Goal: Information Seeking & Learning: Understand process/instructions

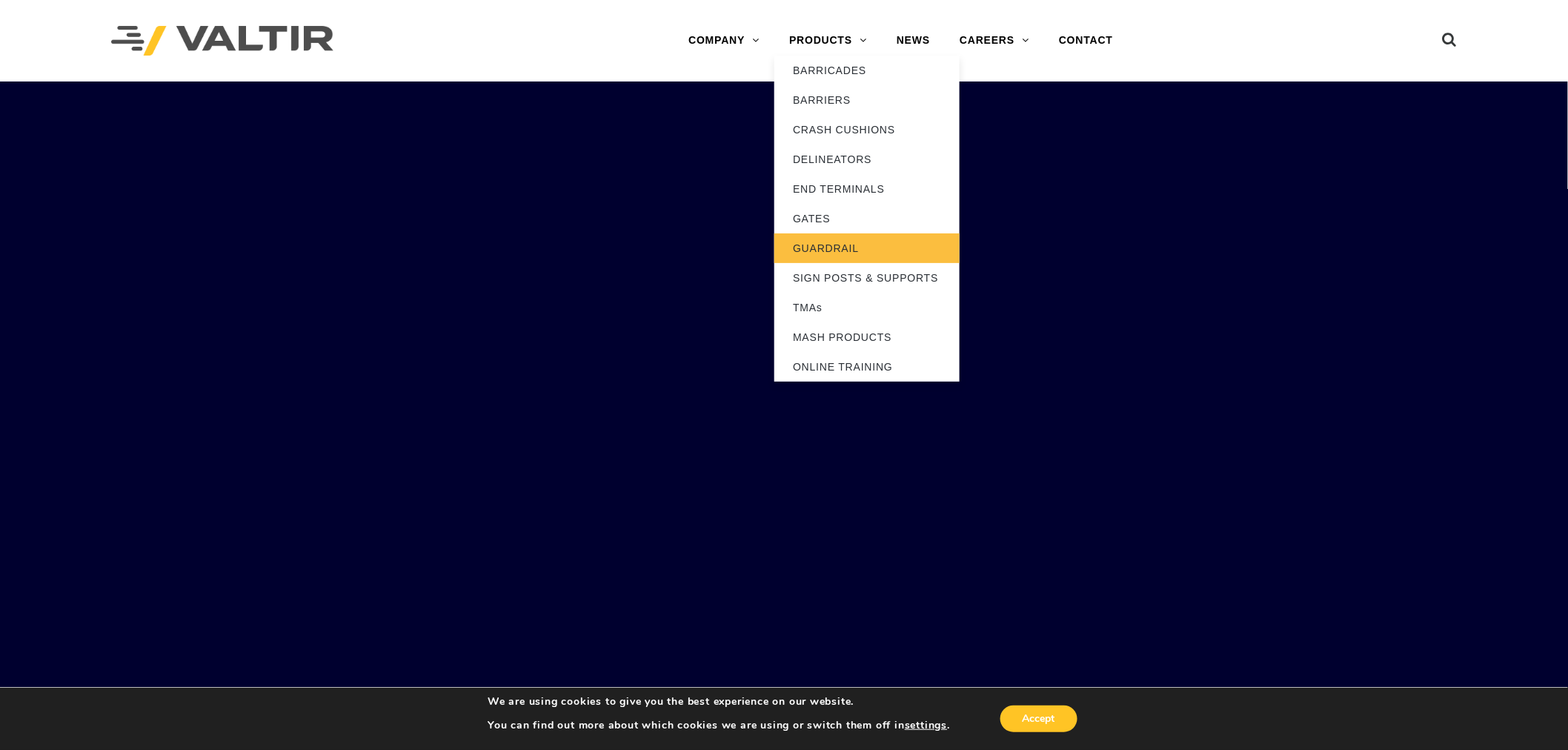
click at [843, 243] on link "GUARDRAIL" at bounding box center [867, 248] width 185 height 30
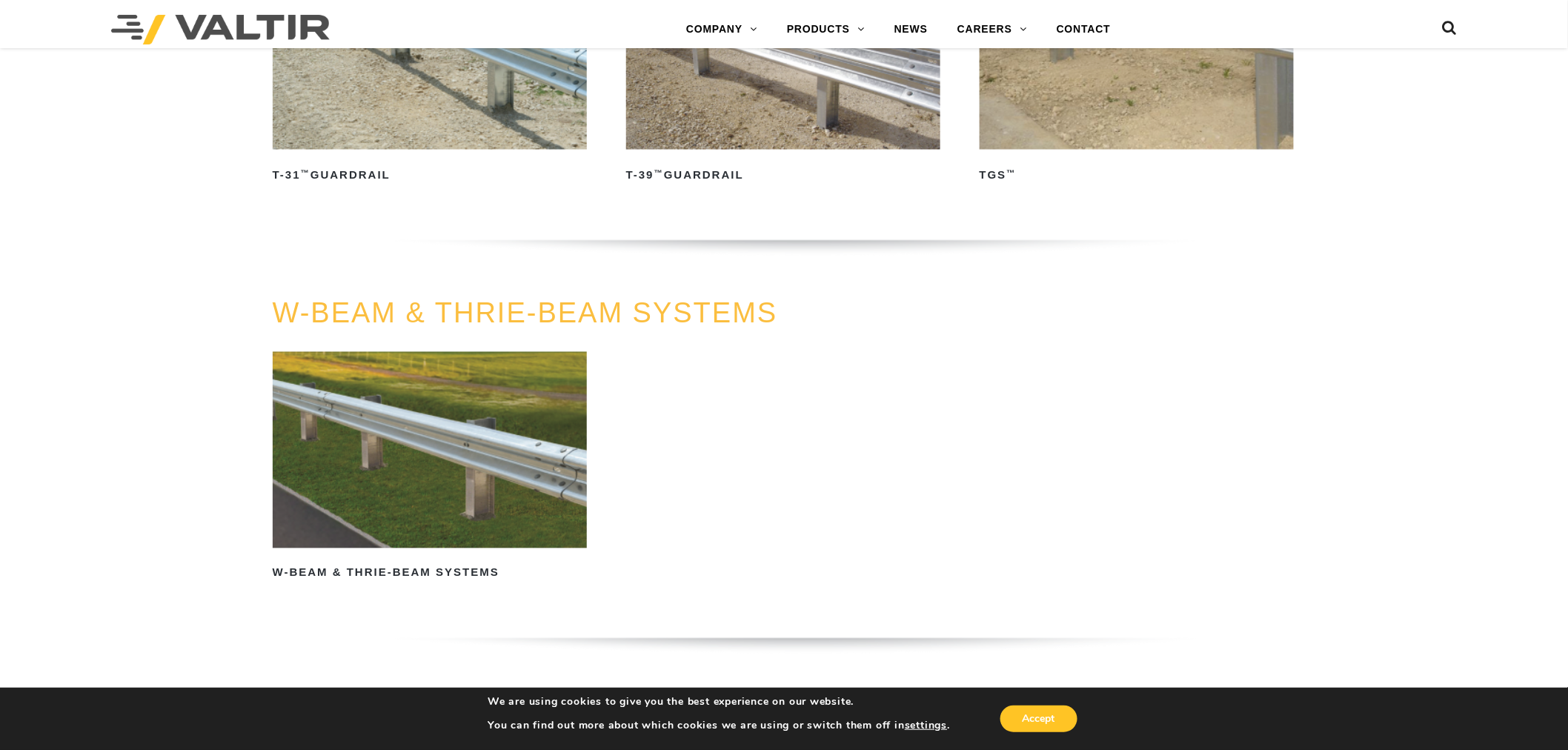
scroll to position [824, 0]
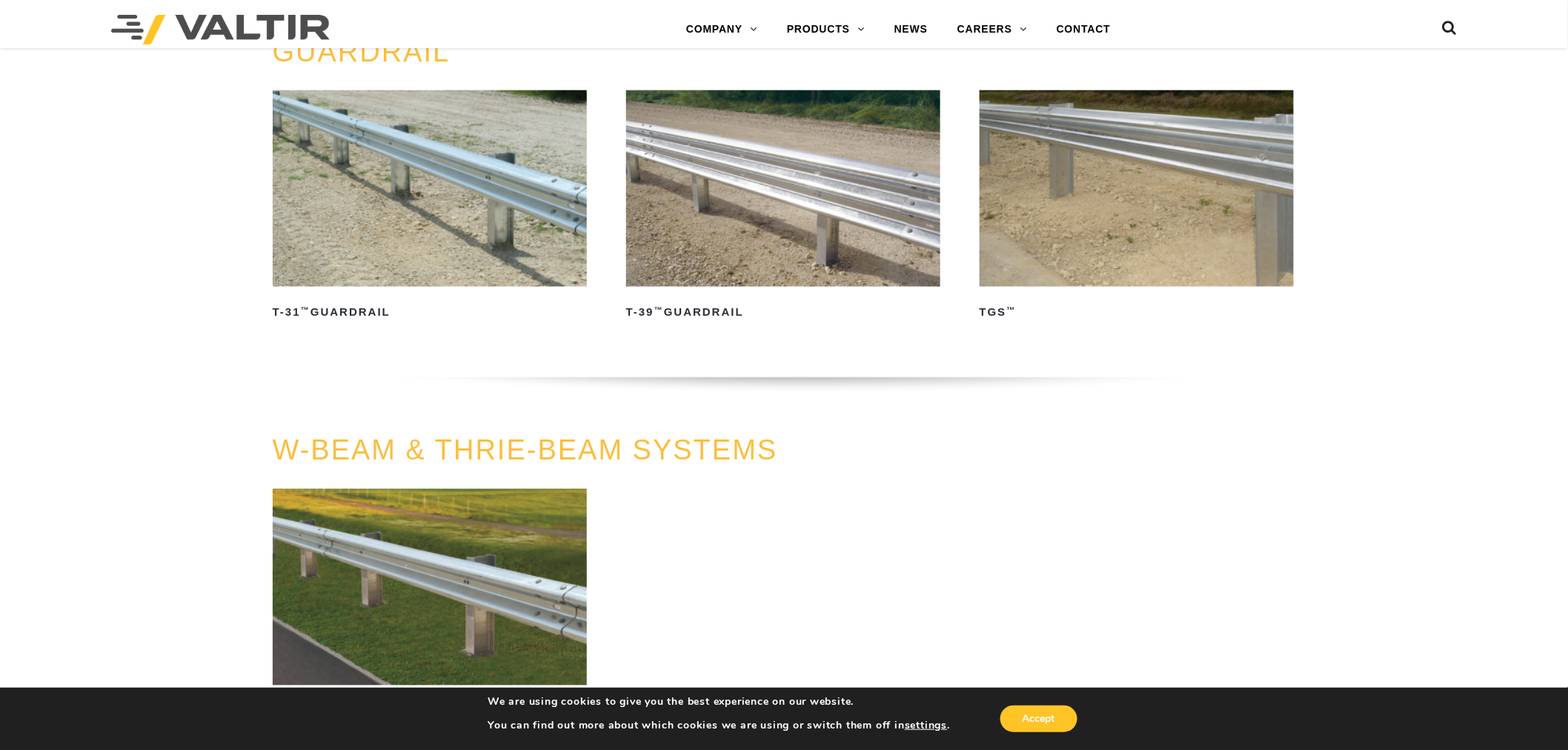
click at [432, 617] on img at bounding box center [429, 587] width 315 height 196
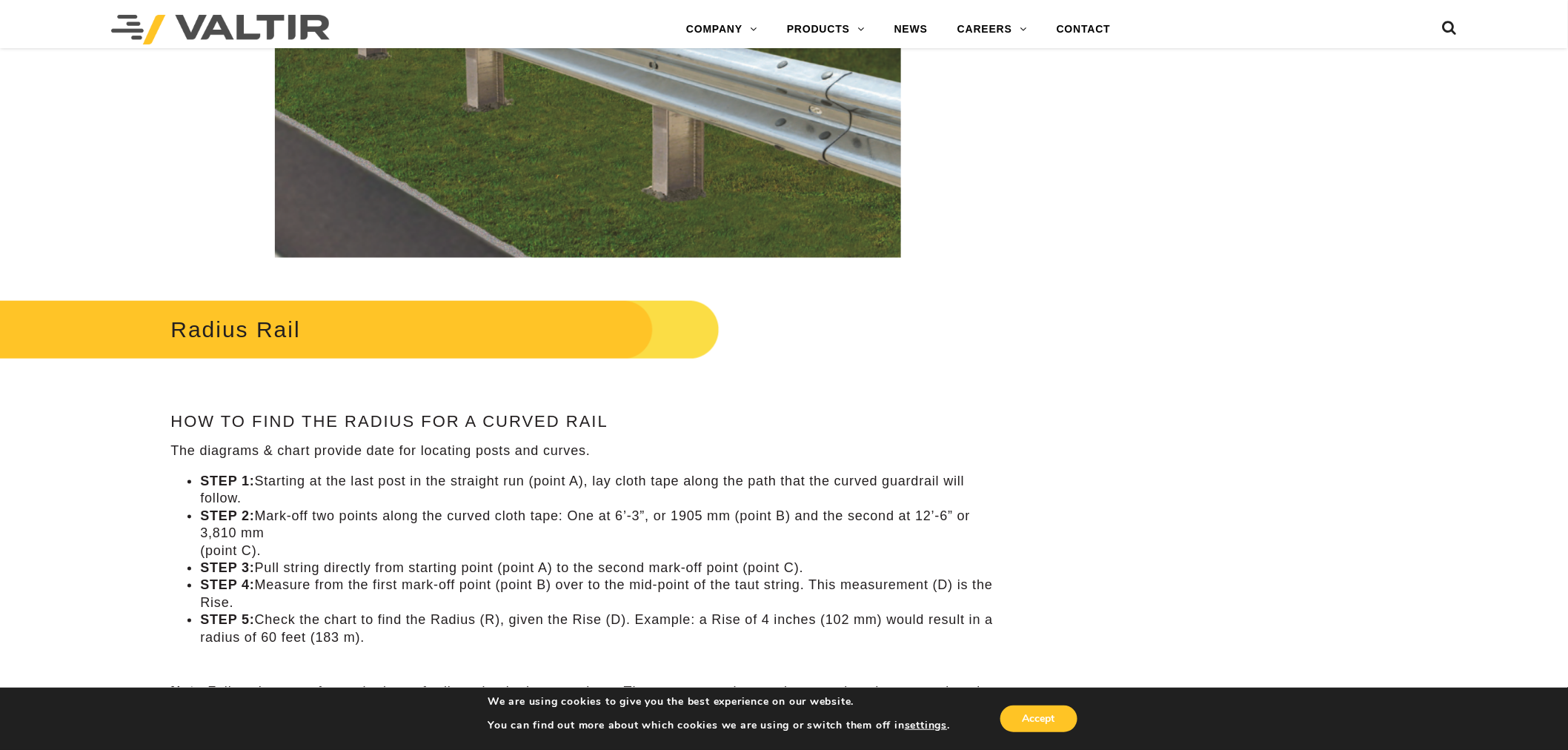
scroll to position [549, 0]
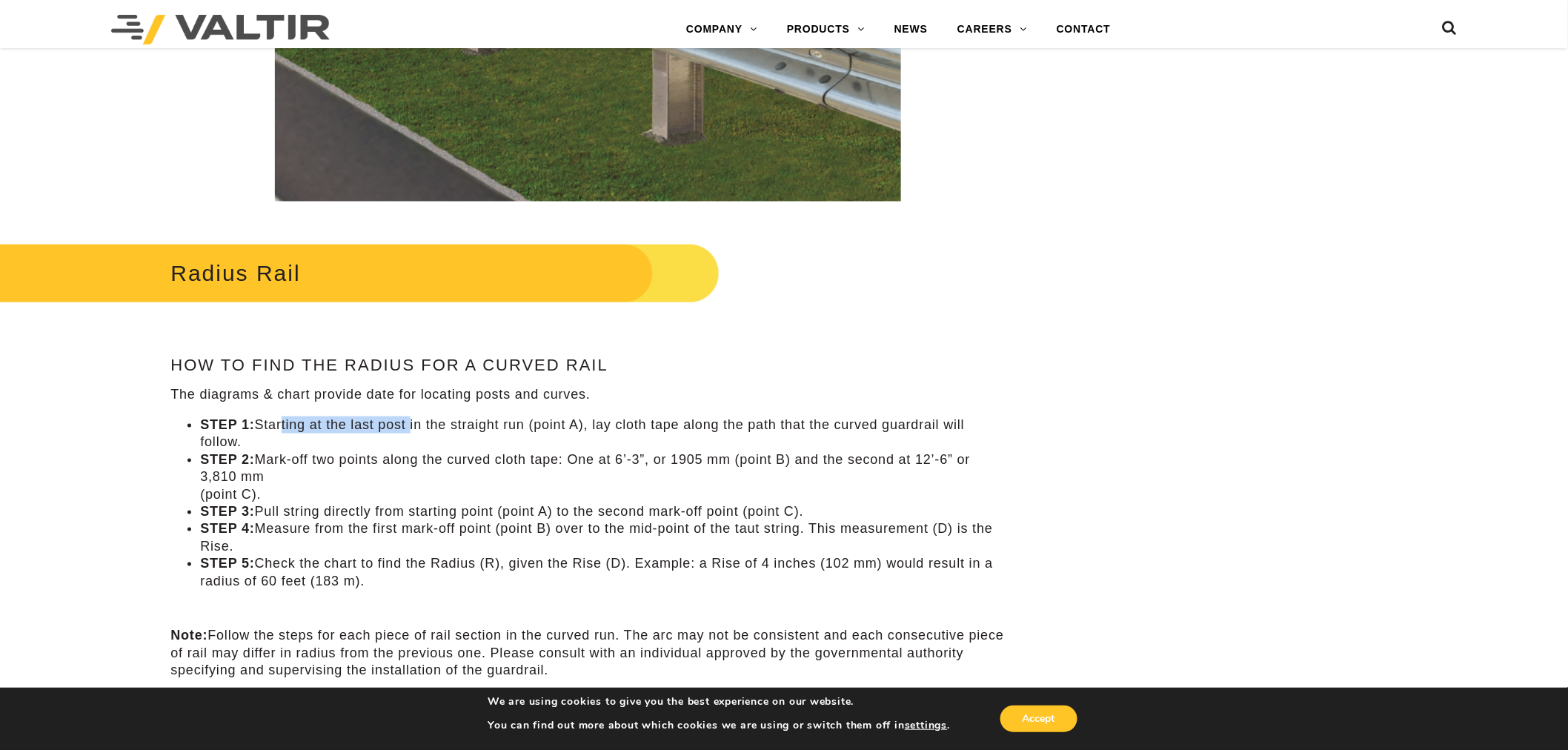
drag, startPoint x: 279, startPoint y: 426, endPoint x: 411, endPoint y: 412, distance: 132.7
drag, startPoint x: 526, startPoint y: 426, endPoint x: 587, endPoint y: 427, distance: 61.0
click at [587, 427] on li "STEP 1: Starting at the last post in the straight run (point A), lay cloth tape…" at bounding box center [602, 434] width 805 height 35
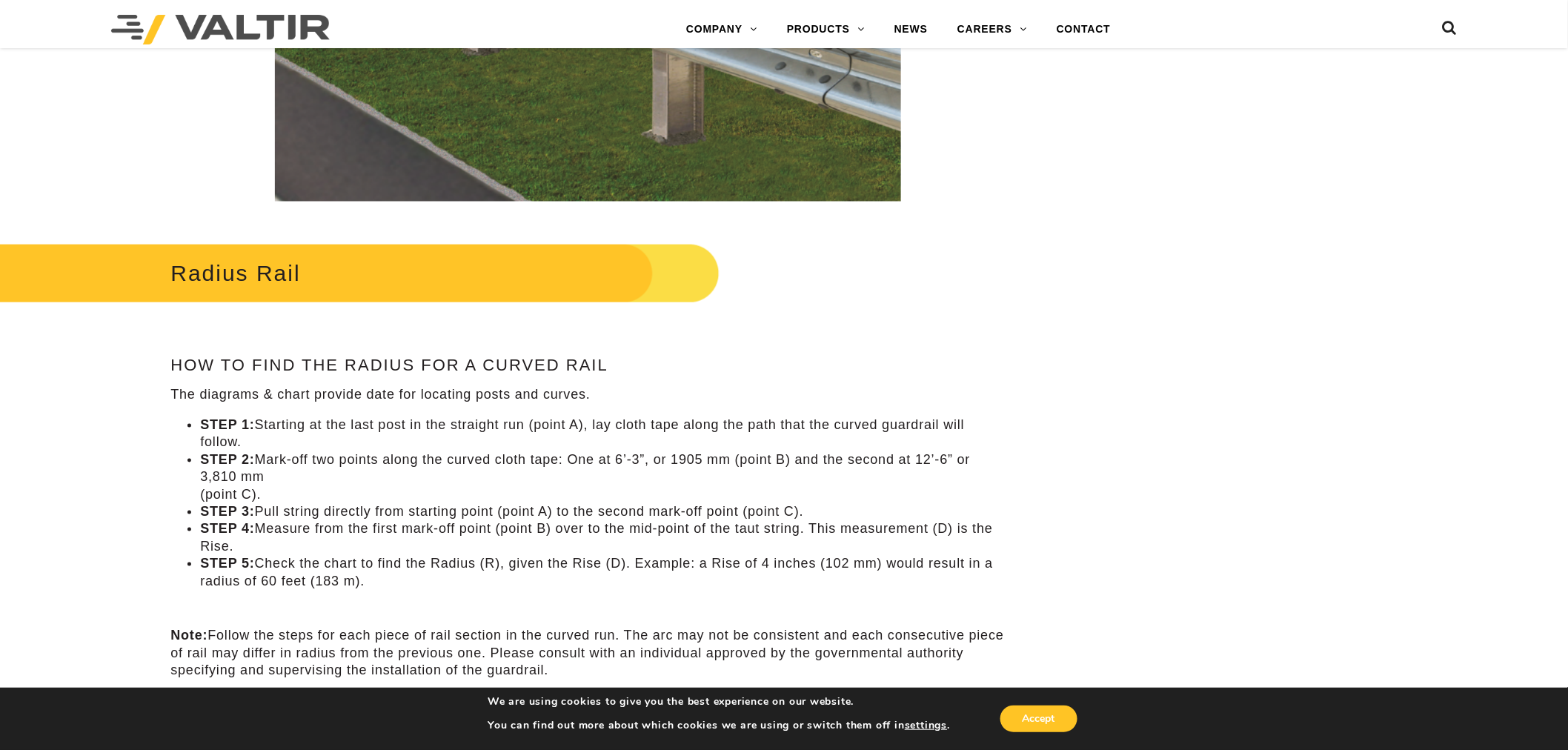
click at [640, 426] on li "STEP 1: Starting at the last post in the straight run (point A), lay cloth tape…" at bounding box center [602, 434] width 805 height 35
click at [686, 426] on li "STEP 1: Starting at the last post in the straight run (point A), lay cloth tape…" at bounding box center [602, 434] width 805 height 35
click at [719, 426] on li "STEP 1: Starting at the last post in the straight run (point A), lay cloth tape…" at bounding box center [602, 434] width 805 height 35
click at [749, 423] on li "STEP 1: Starting at the last post in the straight run (point A), lay cloth tape…" at bounding box center [602, 434] width 805 height 35
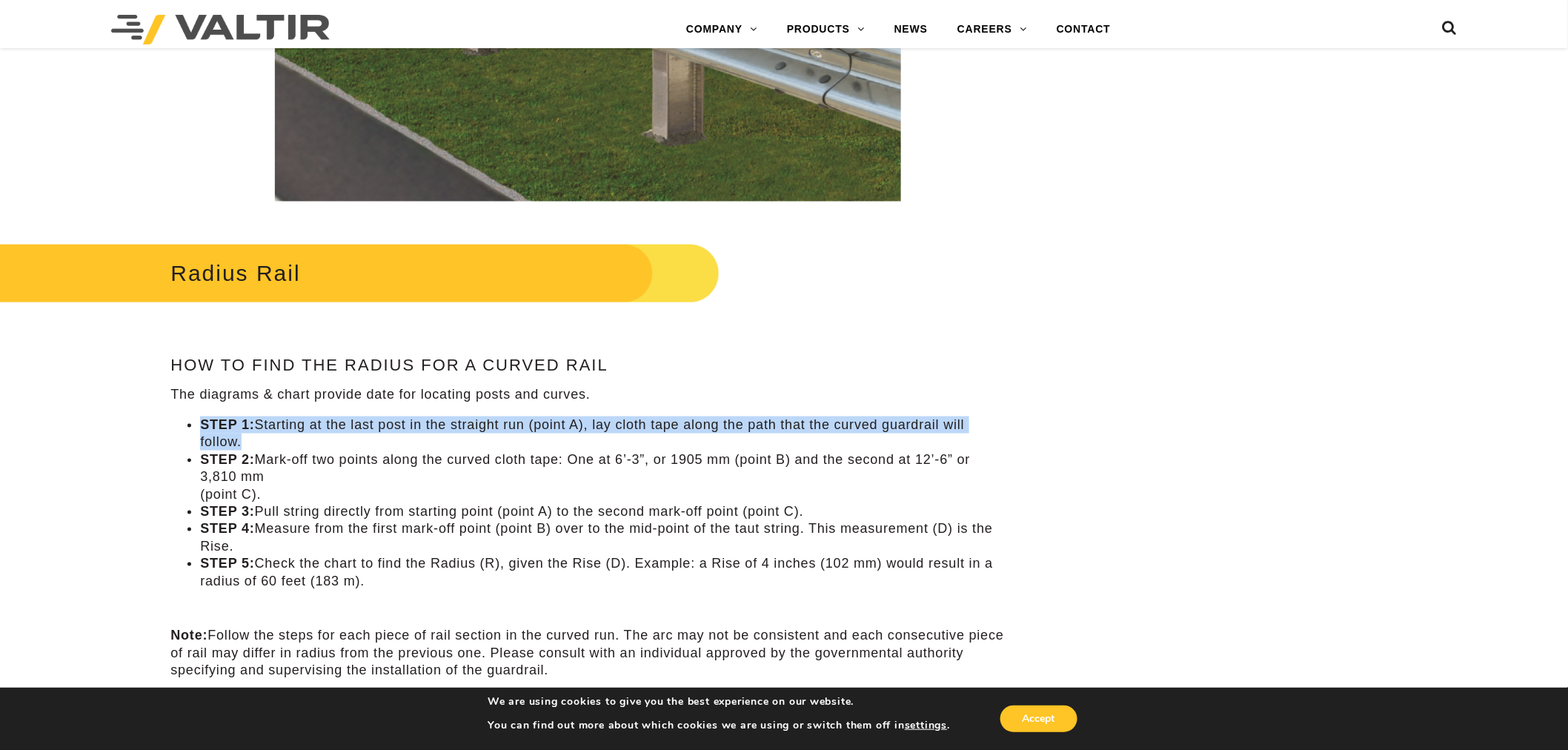
click at [749, 423] on li "STEP 1: Starting at the last post in the straight run (point A), lay cloth tape…" at bounding box center [602, 434] width 805 height 35
click at [657, 419] on li "STEP 1: Starting at the last post in the straight run (point A), lay cloth tape…" at bounding box center [602, 434] width 805 height 35
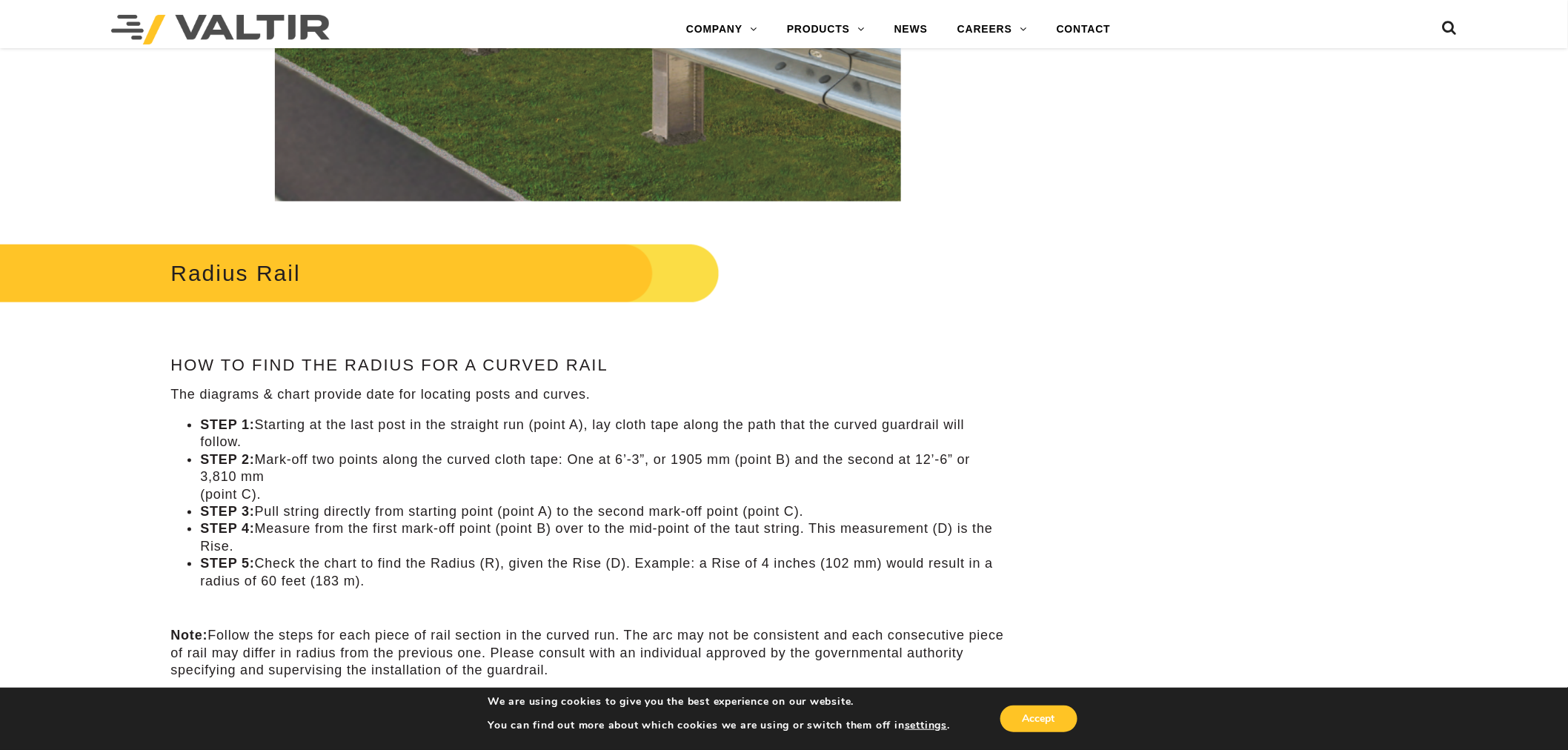
drag, startPoint x: 254, startPoint y: 448, endPoint x: 373, endPoint y: 454, distance: 119.2
click at [371, 454] on ul "STEP 1: Starting at the last post in the straight run (point A), lay cloth tape…" at bounding box center [587, 503] width 835 height 174
click at [429, 452] on li "STEP 2: Mark-off two points along the curved cloth tape: One at 6’-3”, or 1905 …" at bounding box center [602, 477] width 805 height 52
drag, startPoint x: 359, startPoint y: 460, endPoint x: 514, endPoint y: 461, distance: 155.0
click at [507, 461] on li "STEP 2: Mark-off two points along the curved cloth tape: One at 6’-3”, or 1905 …" at bounding box center [602, 477] width 805 height 52
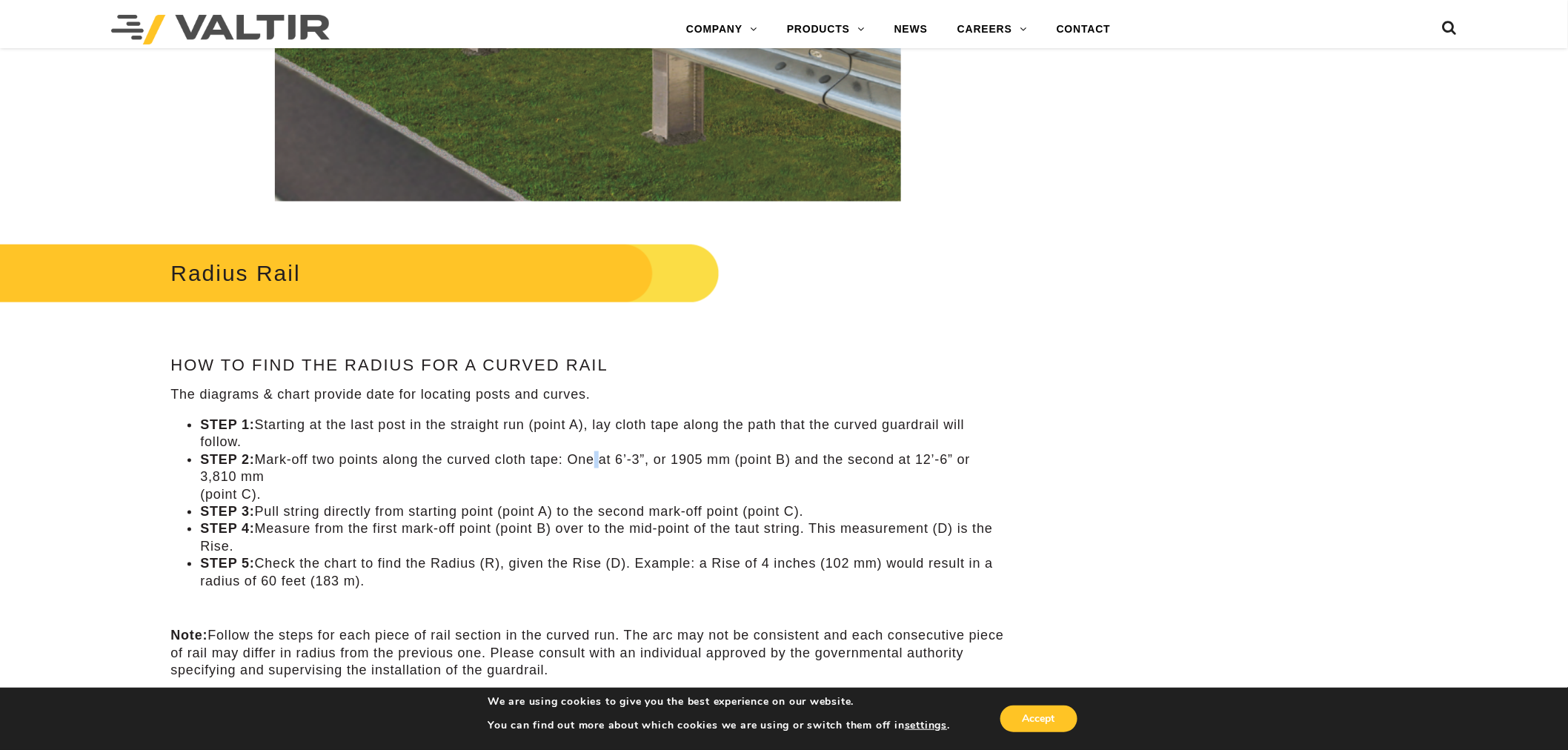
click at [601, 460] on li "STEP 2: Mark-off two points along the curved cloth tape: One at 6’-3”, or 1905 …" at bounding box center [602, 477] width 805 height 52
drag, startPoint x: 566, startPoint y: 463, endPoint x: 706, endPoint y: 465, distance: 140.0
click at [693, 465] on li "STEP 2: Mark-off two points along the curved cloth tape: One at 6’-3”, or 1905 …" at bounding box center [602, 477] width 805 height 52
click at [737, 463] on li "STEP 2: Mark-off two points along the curved cloth tape: One at 6’-3”, or 1905 …" at bounding box center [602, 477] width 805 height 52
drag, startPoint x: 745, startPoint y: 468, endPoint x: 901, endPoint y: 477, distance: 156.3
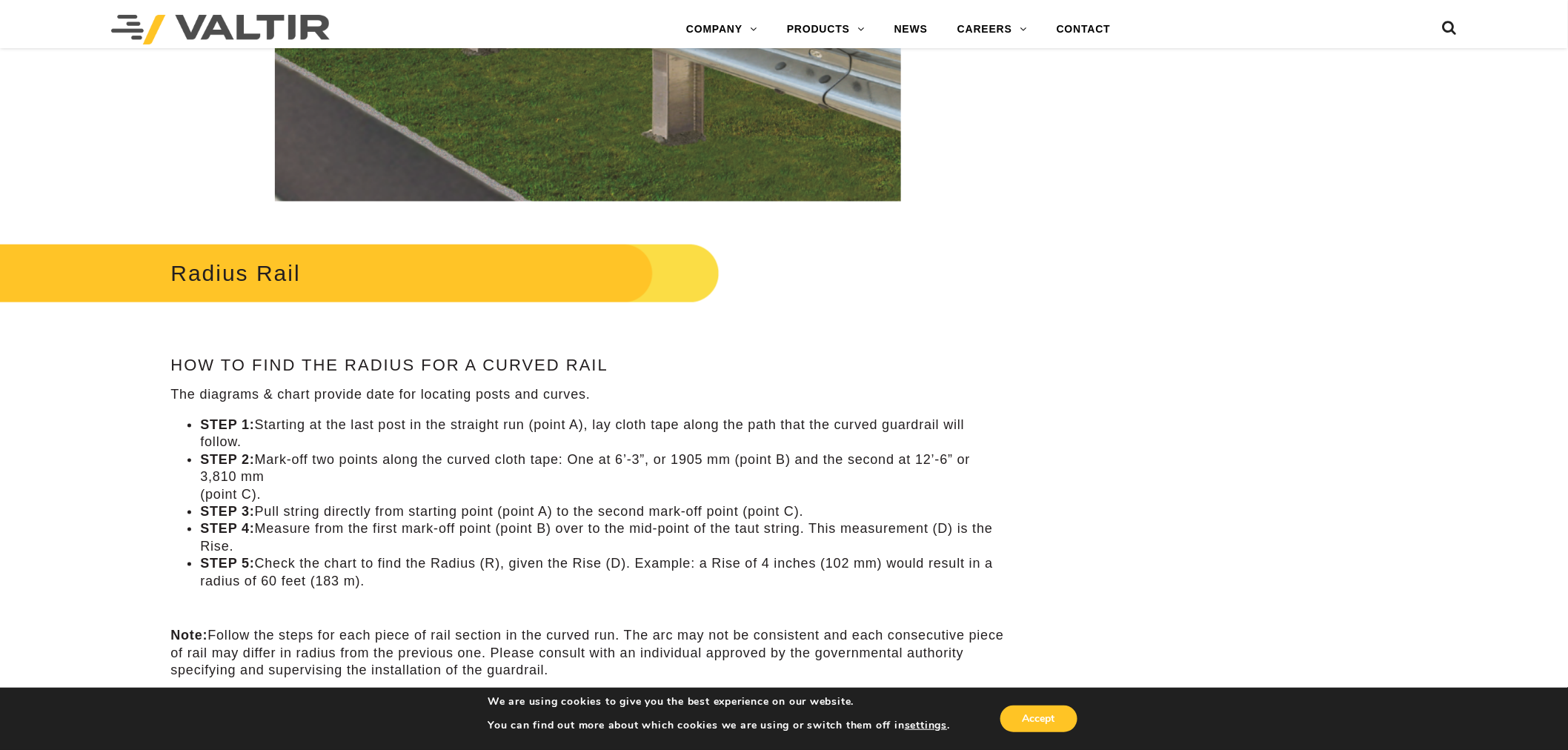
click at [899, 477] on li "STEP 2: Mark-off two points along the curved cloth tape: One at 6’-3”, or 1905 …" at bounding box center [602, 477] width 805 height 52
click at [499, 491] on li "STEP 2: Mark-off two points along the curved cloth tape: One at 6’-3”, or 1905 …" at bounding box center [602, 477] width 805 height 52
drag, startPoint x: 269, startPoint y: 507, endPoint x: 404, endPoint y: 510, distance: 135.0
click at [399, 510] on li "STEP 3: Pull string directly from starting point (point A) to the second mark-o…" at bounding box center [602, 512] width 805 height 17
click at [462, 508] on li "STEP 3: Pull string directly from starting point (point A) to the second mark-o…" at bounding box center [602, 512] width 805 height 17
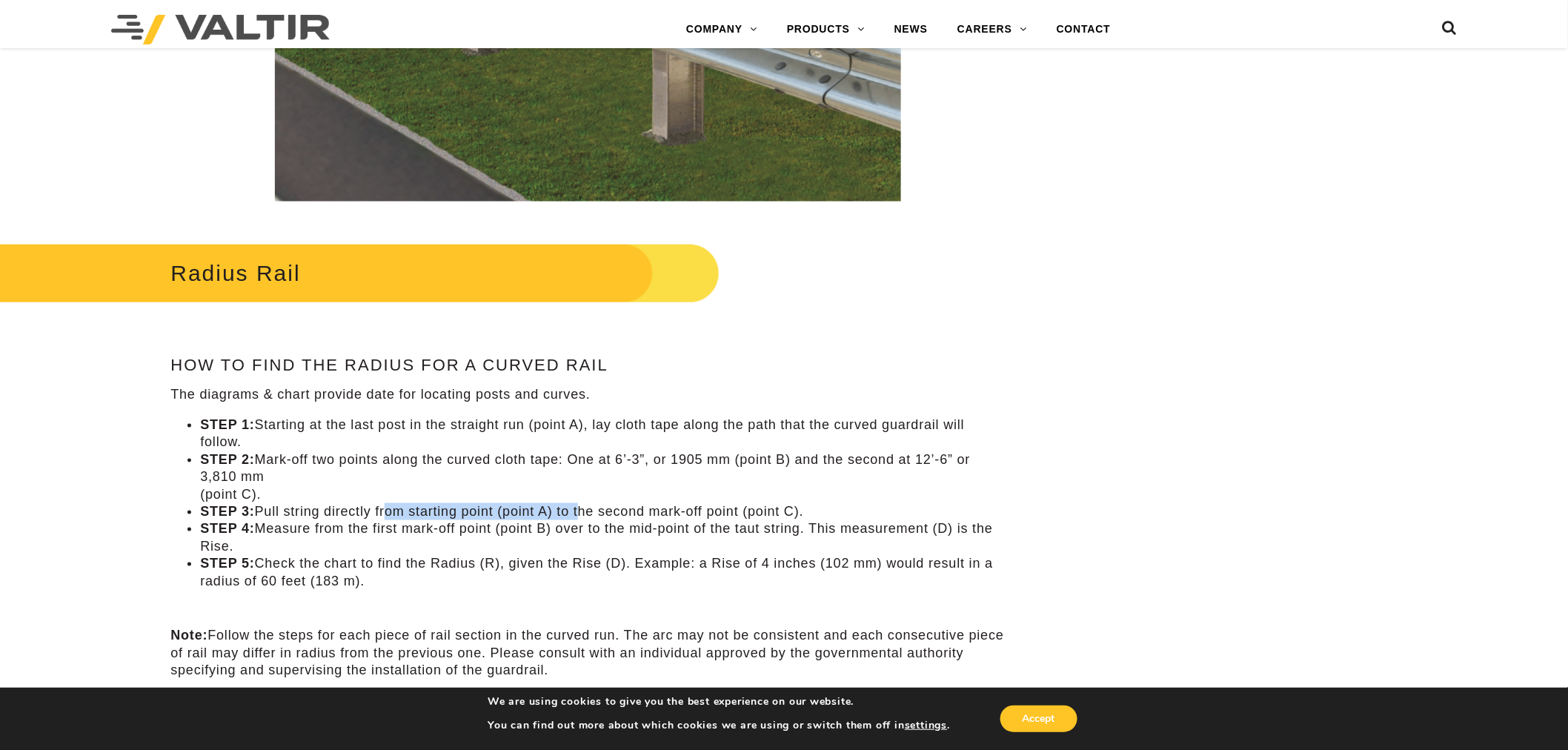
drag, startPoint x: 384, startPoint y: 510, endPoint x: 583, endPoint y: 511, distance: 199.0
click at [583, 511] on li "STEP 3: Pull string directly from starting point (point A) to the second mark-o…" at bounding box center [602, 512] width 805 height 17
click at [675, 509] on li "STEP 3: Pull string directly from starting point (point A) to the second mark-o…" at bounding box center [602, 512] width 805 height 17
drag, startPoint x: 263, startPoint y: 532, endPoint x: 576, endPoint y: 536, distance: 313.0
click at [576, 536] on li "STEP 4: Measure from the first mark-off point (point B) over to the mid-point o…" at bounding box center [602, 538] width 805 height 35
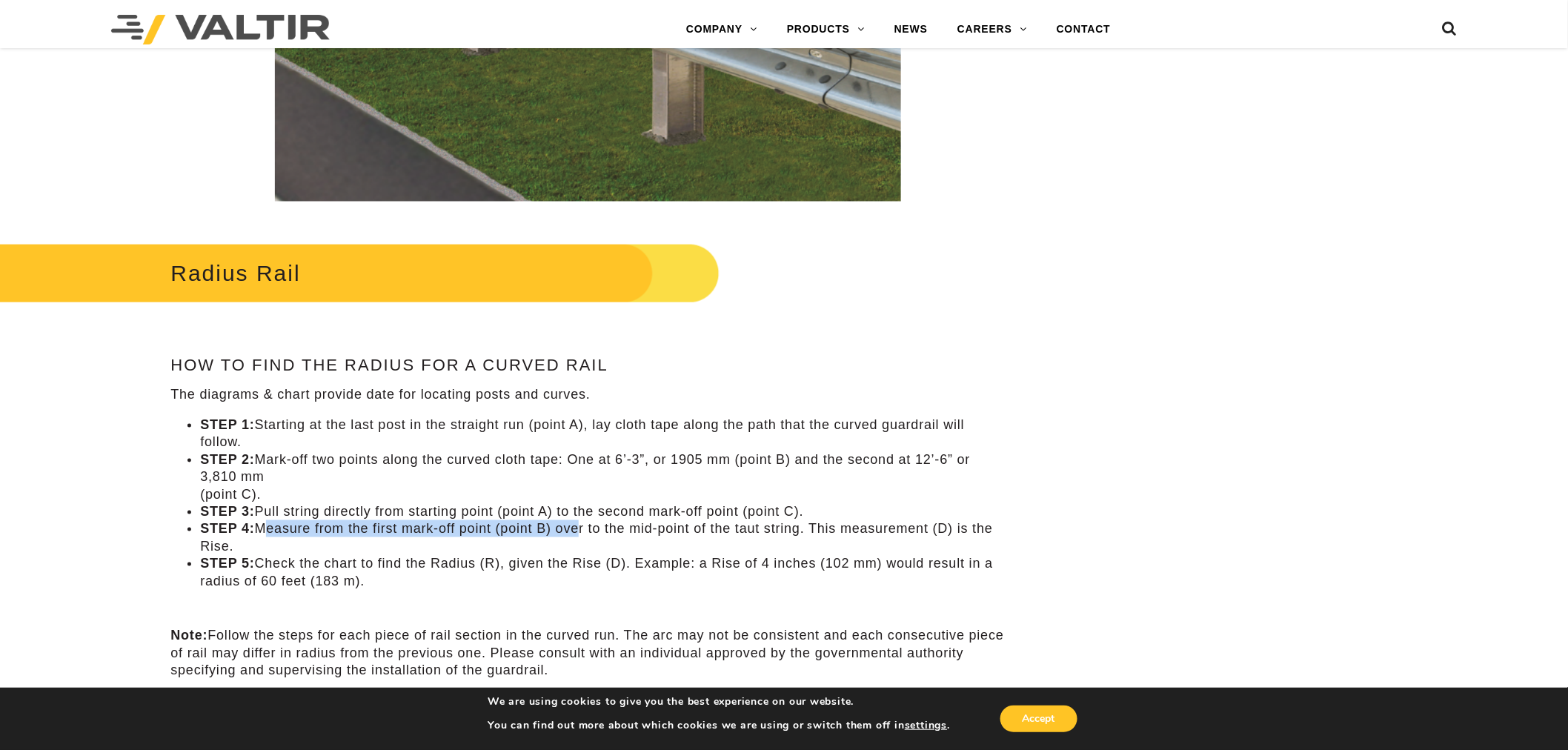
click at [546, 532] on li "STEP 4: Measure from the first mark-off point (point B) over to the mid-point o…" at bounding box center [602, 538] width 805 height 35
click at [552, 477] on li "STEP 2: Mark-off two points along the curved cloth tape: One at 6’-3”, or 1905 …" at bounding box center [602, 477] width 805 height 52
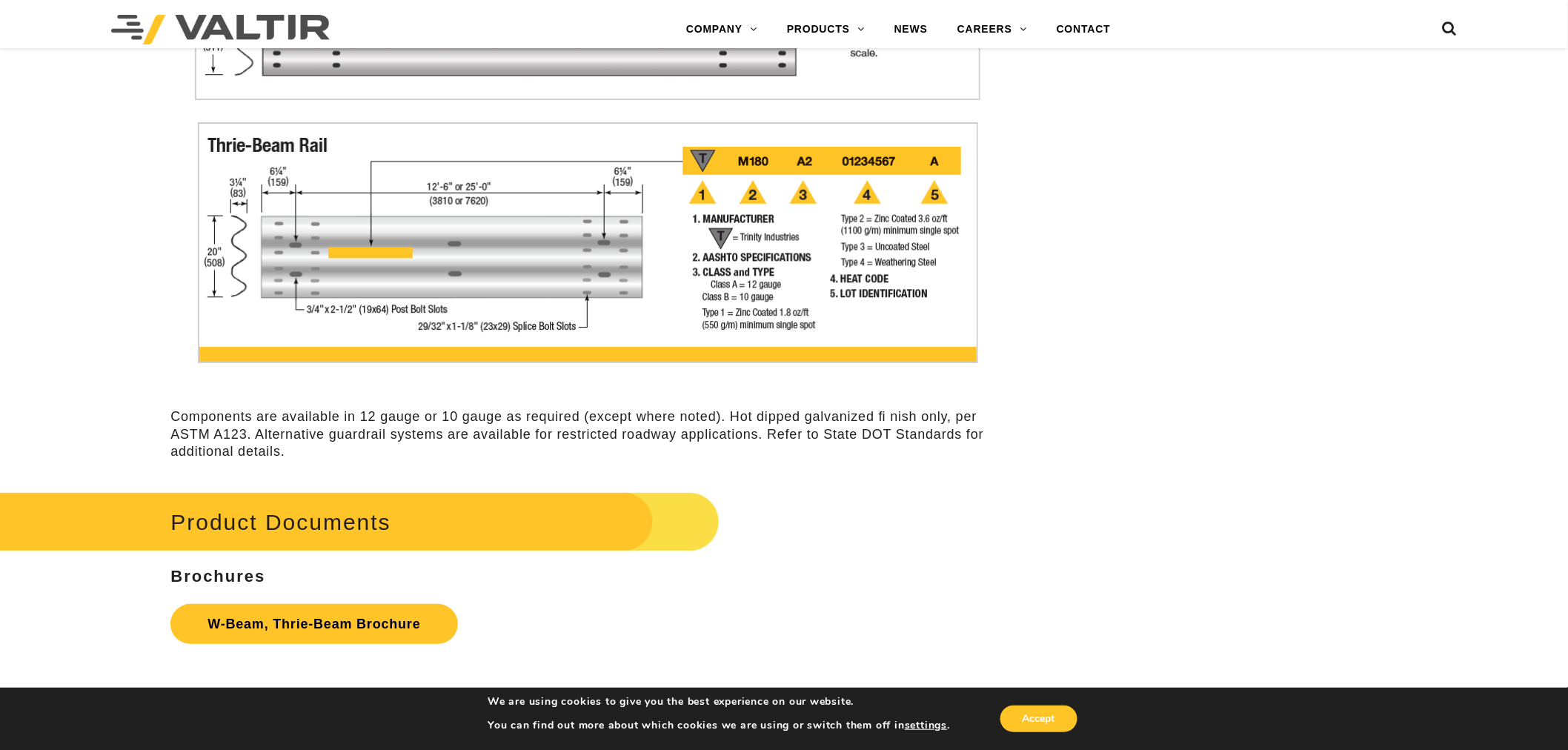
scroll to position [4487, 0]
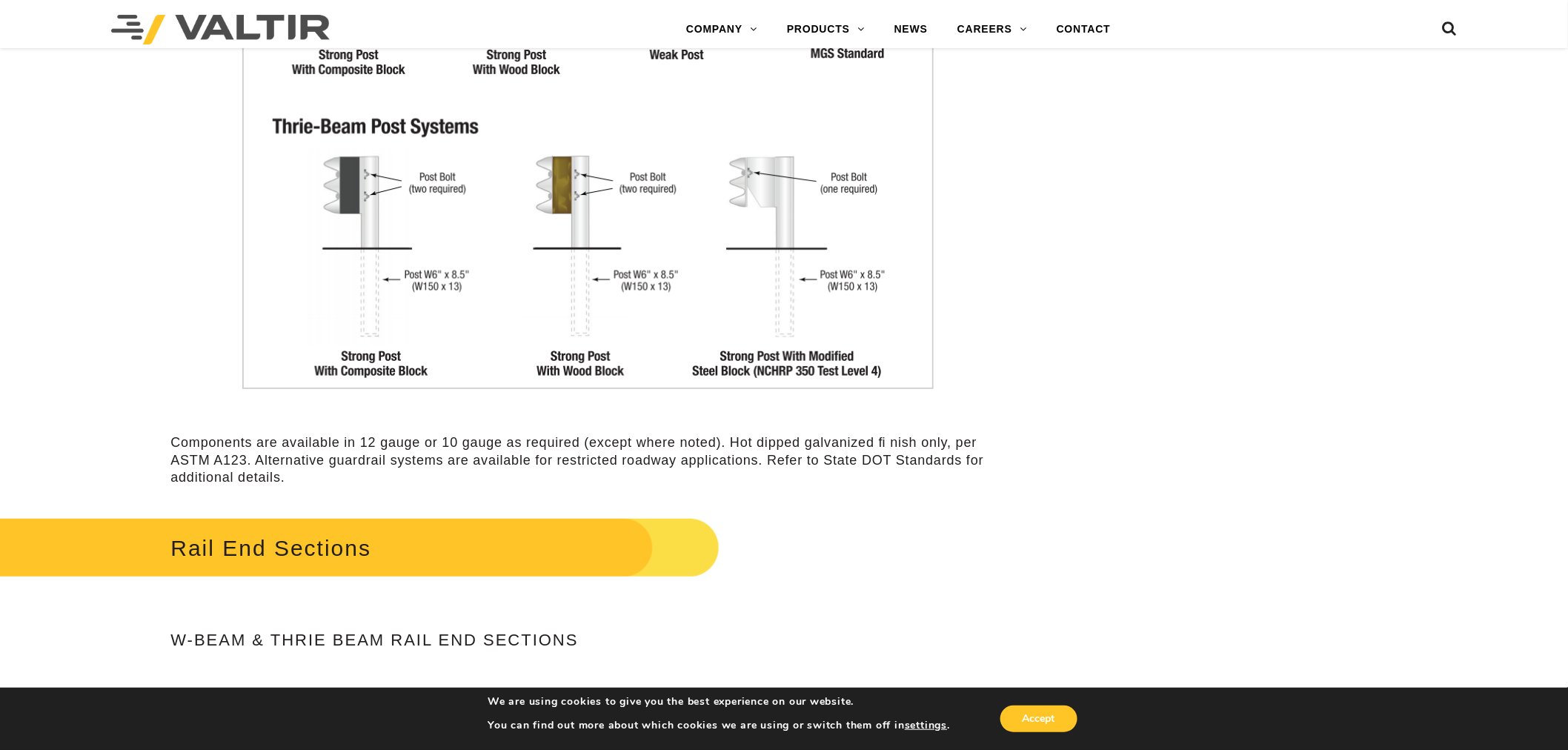
scroll to position [2566, 0]
